Goal: Find specific fact: Locate a discrete piece of known information

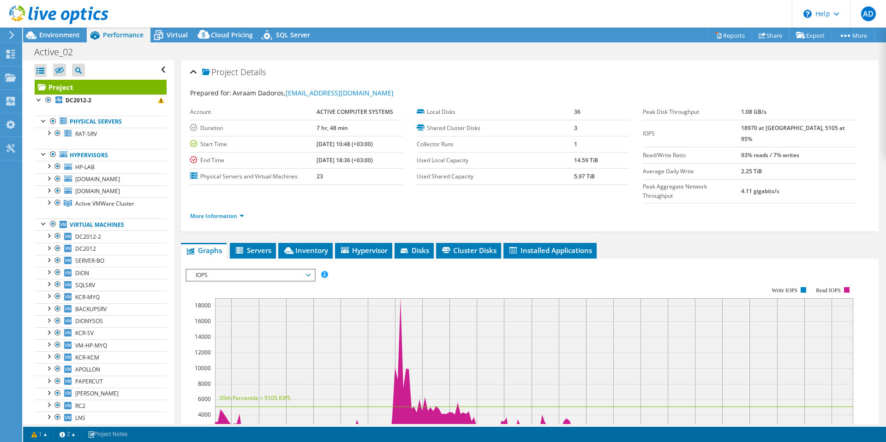
select select "USD"
click at [41, 52] on div "Dashboard" at bounding box center [43, 54] width 43 height 23
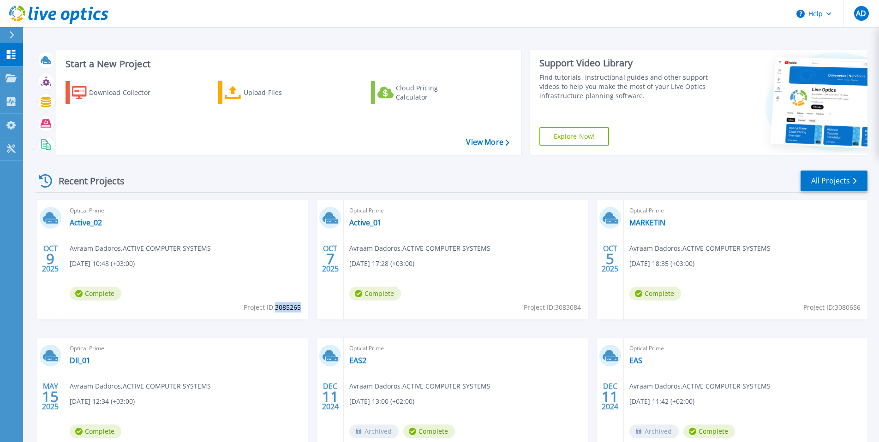
drag, startPoint x: 277, startPoint y: 307, endPoint x: 300, endPoint y: 310, distance: 23.3
click at [300, 310] on span "Project ID: 3085265" at bounding box center [272, 308] width 57 height 10
copy span "3085265"
